Goal: Task Accomplishment & Management: Use online tool/utility

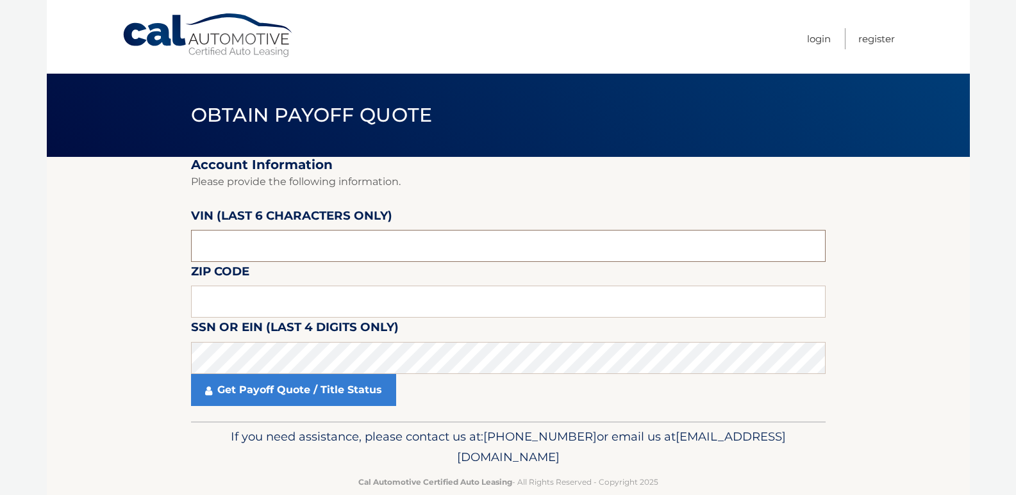
click at [294, 238] on input "text" at bounding box center [508, 246] width 634 height 32
type input "001577"
click at [315, 290] on input "text" at bounding box center [508, 302] width 634 height 32
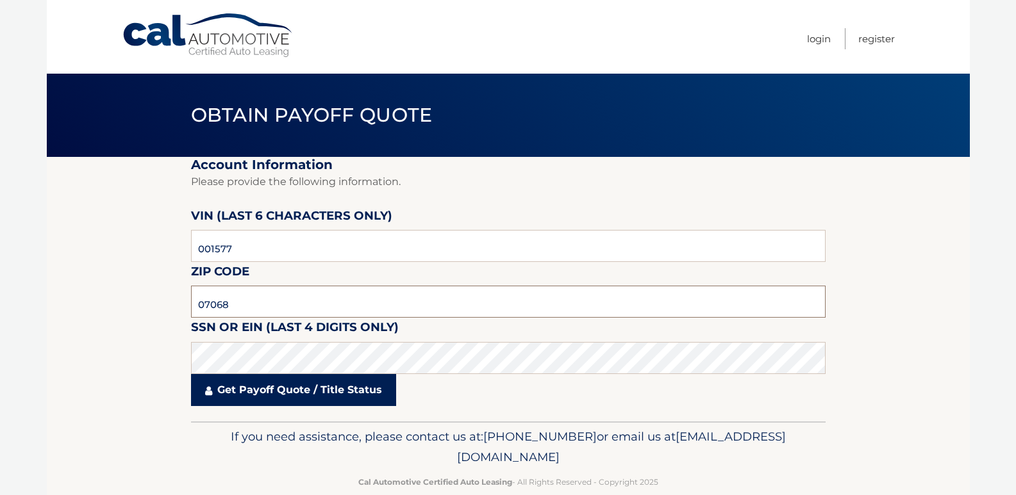
type input "07068"
click at [282, 393] on link "Get Payoff Quote / Title Status" at bounding box center [293, 390] width 205 height 32
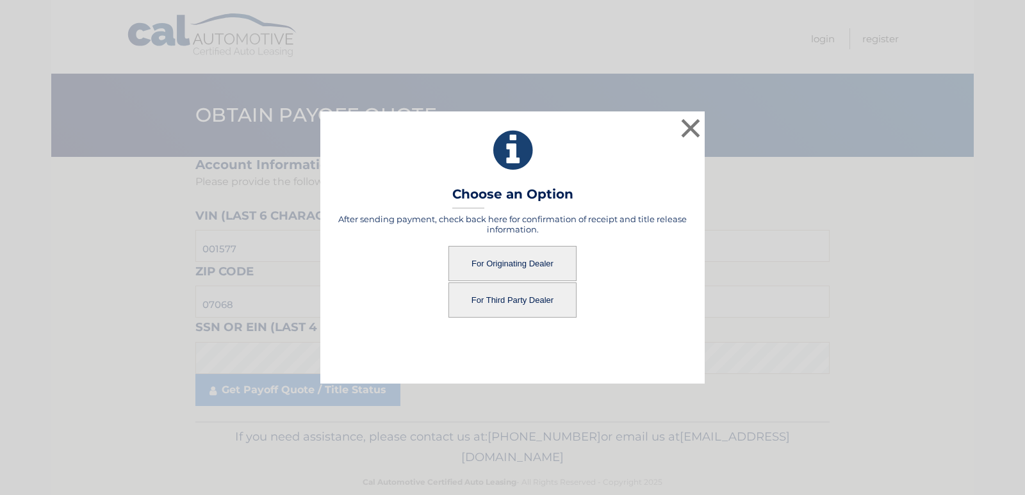
click at [543, 263] on button "For Originating Dealer" at bounding box center [513, 263] width 128 height 35
click at [489, 263] on button "For Originating Dealer" at bounding box center [513, 263] width 128 height 35
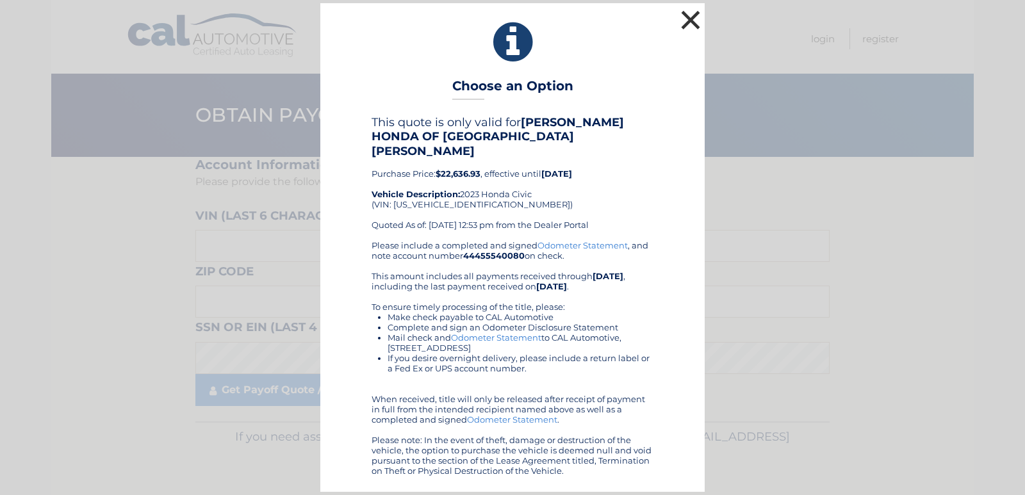
click at [689, 29] on button "×" at bounding box center [691, 20] width 26 height 26
